Goal: Transaction & Acquisition: Purchase product/service

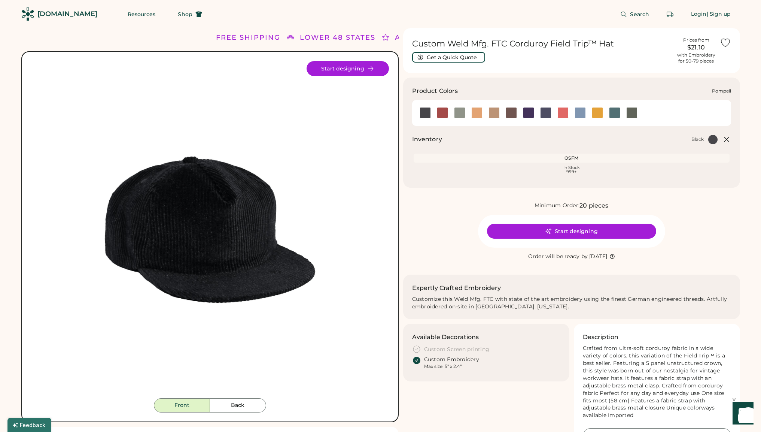
click at [565, 111] on div at bounding box center [563, 112] width 11 height 11
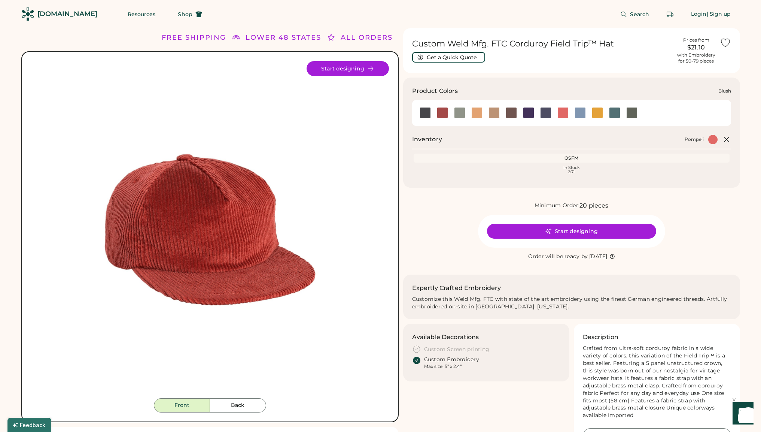
click at [444, 116] on div at bounding box center [442, 112] width 11 height 11
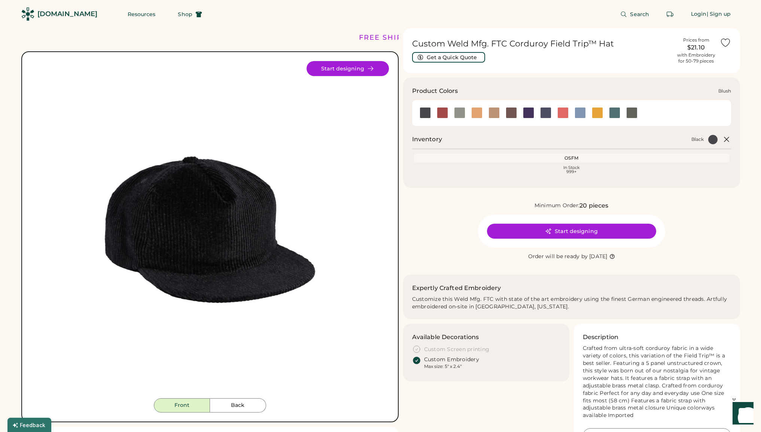
click at [439, 116] on div at bounding box center [442, 112] width 11 height 11
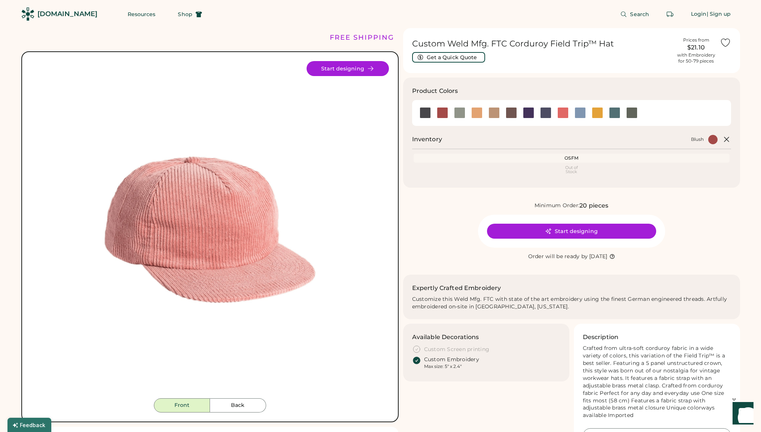
click at [159, 273] on img at bounding box center [210, 229] width 337 height 337
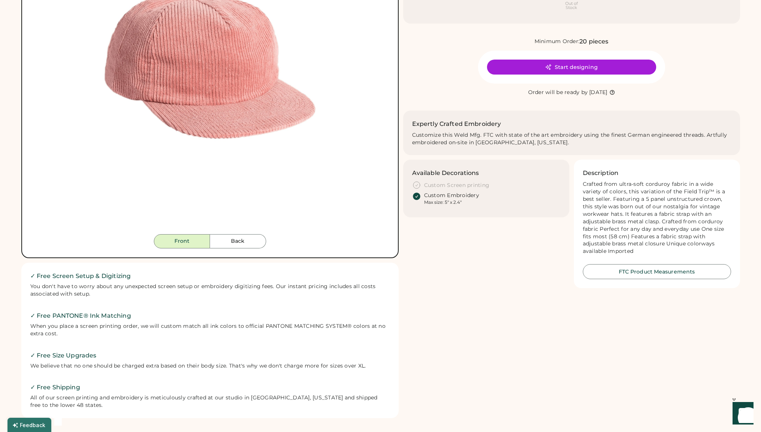
scroll to position [169, 0]
